Goal: Check status: Check status

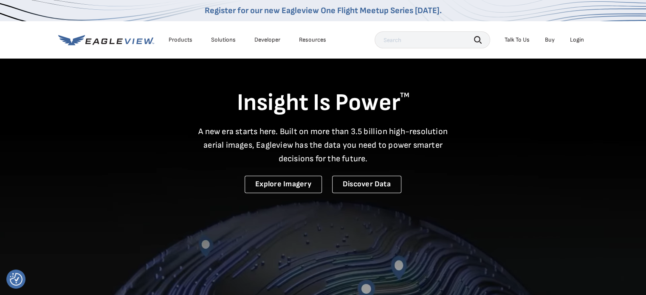
click at [577, 36] on div "Login" at bounding box center [577, 40] width 14 height 8
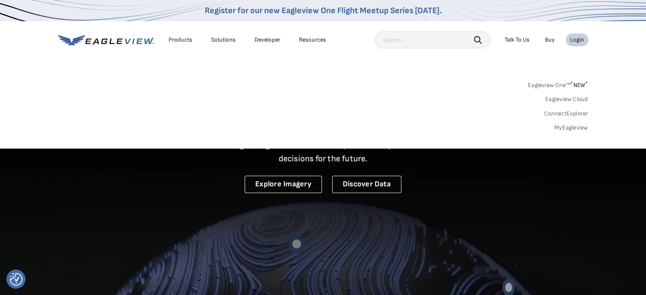
click at [567, 127] on link "MyEagleview" at bounding box center [571, 128] width 34 height 8
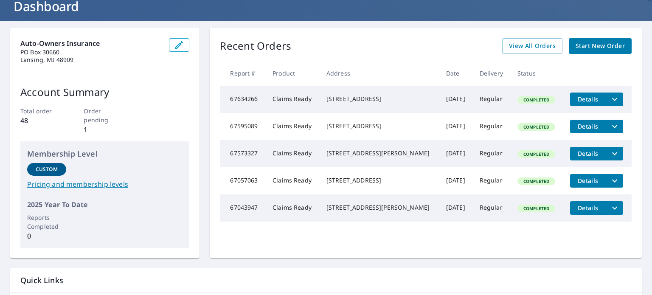
scroll to position [58, 0]
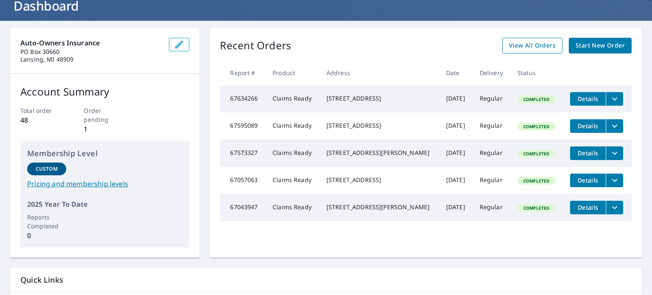
click at [525, 41] on span "View All Orders" at bounding box center [532, 45] width 47 height 11
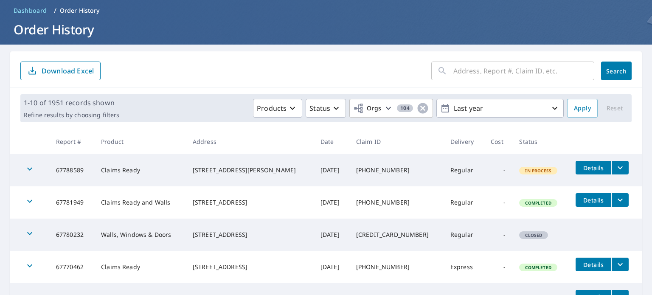
scroll to position [34, 0]
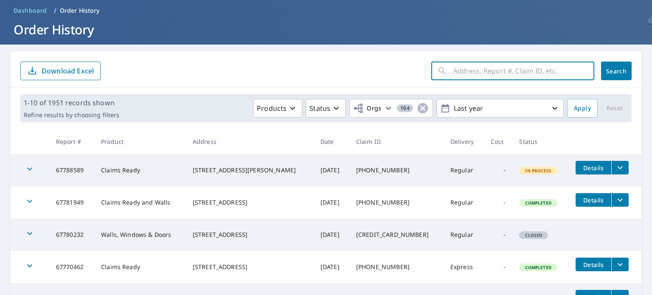
click at [458, 75] on input "text" at bounding box center [523, 71] width 141 height 24
paste input "3519 CHARLEVOIX CT FLOYDS KNOBS, IN 47119-9761"
type input "3519 CHARLEVOIX CT FLOYDS KNOBS, IN 47119-9761"
click at [620, 64] on button "Search" at bounding box center [616, 71] width 31 height 19
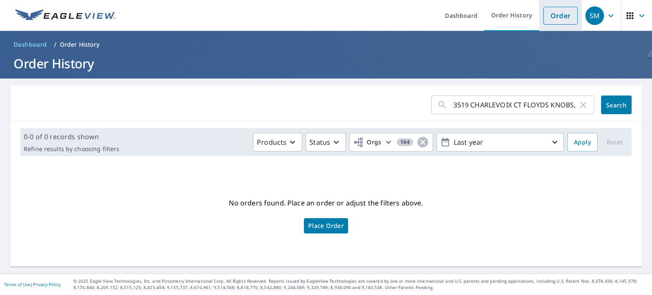
click at [552, 17] on link "Order" at bounding box center [560, 16] width 34 height 18
